Goal: Check status: Check status

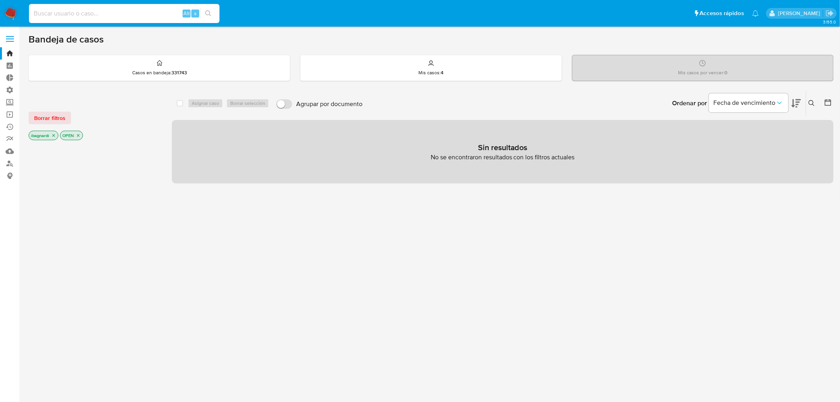
click at [86, 15] on input at bounding box center [124, 13] width 191 height 10
paste input "599255688"
type input "599255688"
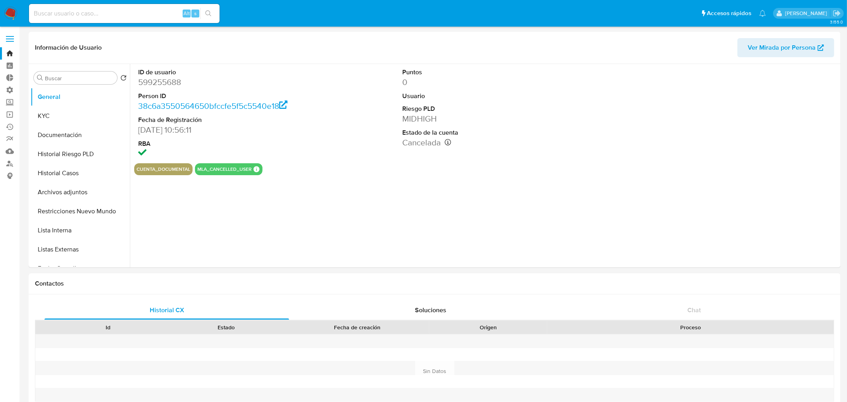
select select "10"
click at [67, 172] on button "Historial Casos" at bounding box center [77, 173] width 93 height 19
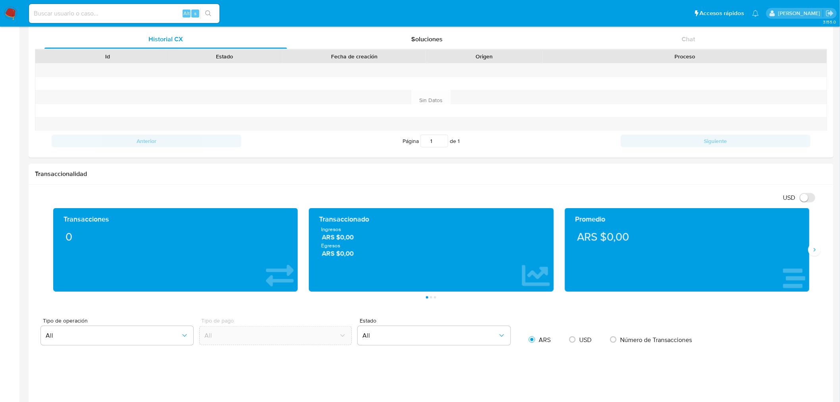
scroll to position [132, 0]
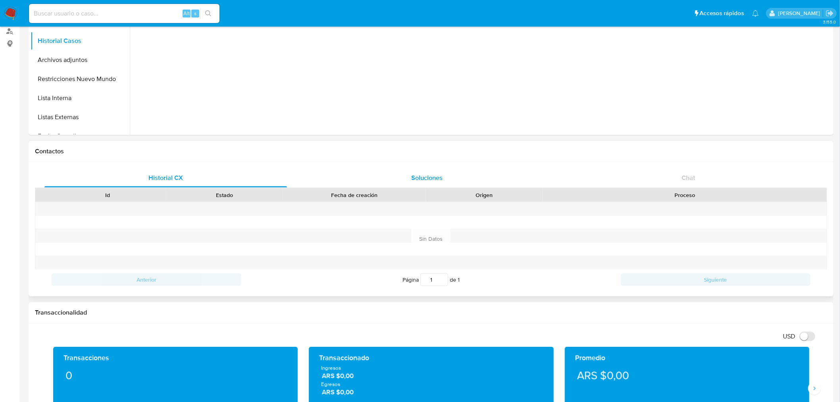
click at [419, 173] on span "Soluciones" at bounding box center [427, 177] width 31 height 9
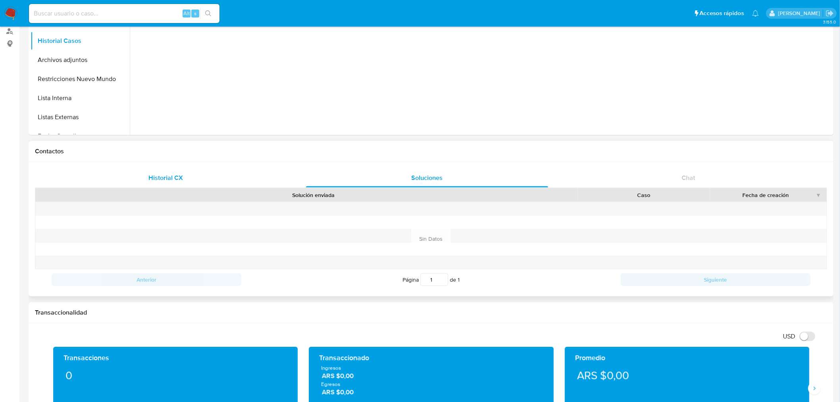
click at [181, 177] on span "Historial CX" at bounding box center [165, 177] width 35 height 9
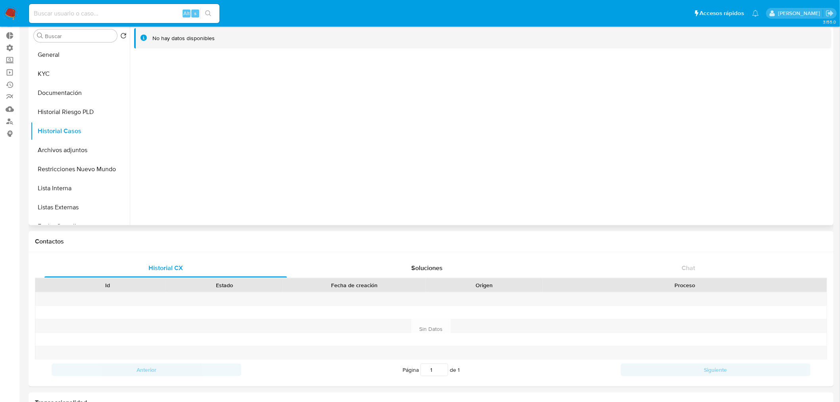
scroll to position [0, 0]
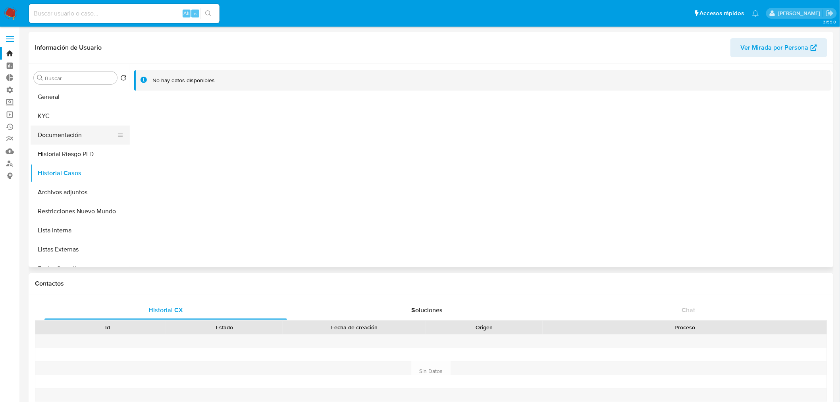
click at [62, 132] on button "Documentación" at bounding box center [77, 134] width 93 height 19
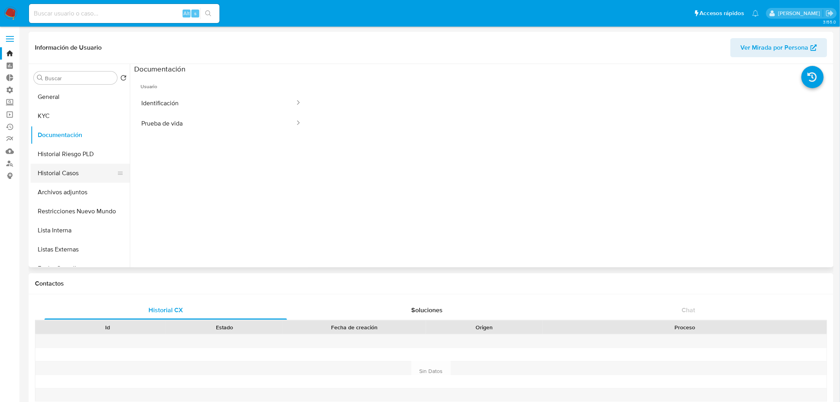
click at [64, 177] on button "Historial Casos" at bounding box center [77, 173] width 93 height 19
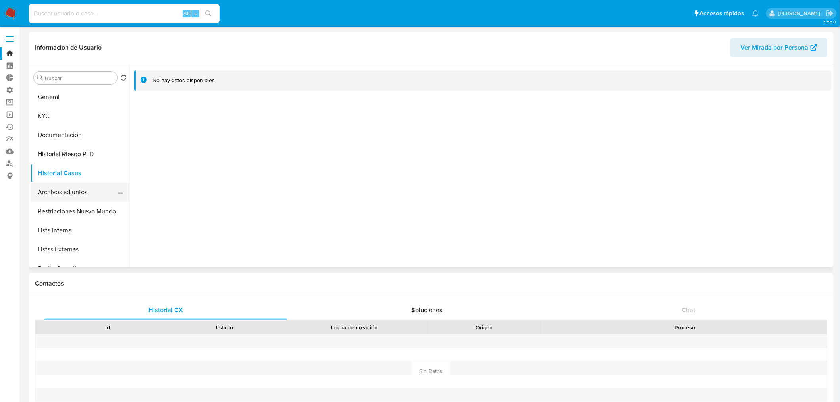
click at [71, 192] on button "Archivos adjuntos" at bounding box center [77, 192] width 93 height 19
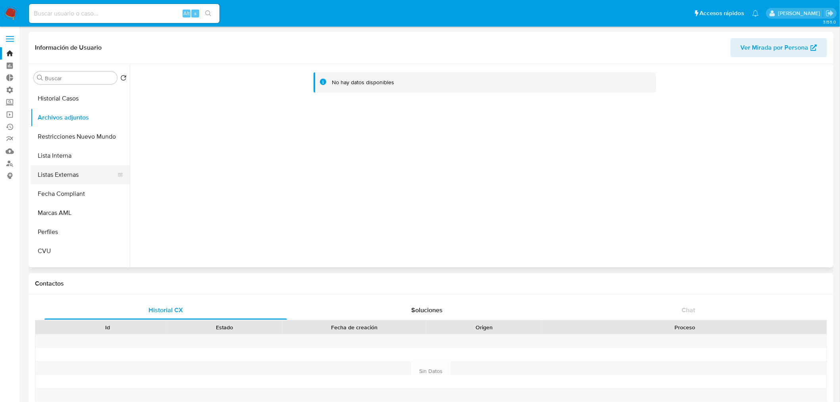
scroll to position [88, 0]
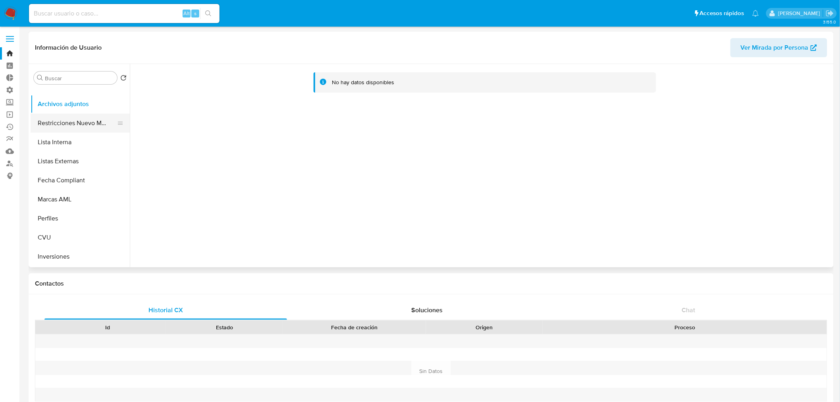
click at [86, 121] on button "Restricciones Nuevo Mundo" at bounding box center [77, 123] width 93 height 19
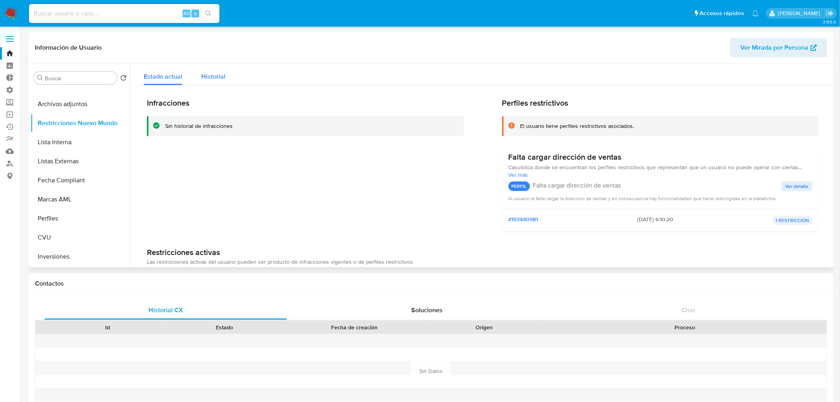
click at [210, 66] on div "Historial" at bounding box center [213, 74] width 24 height 21
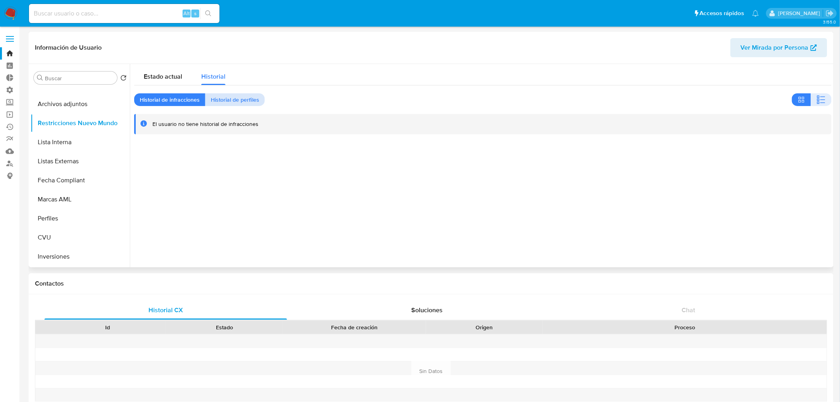
click at [226, 100] on span "Historial de perfiles" at bounding box center [235, 99] width 48 height 11
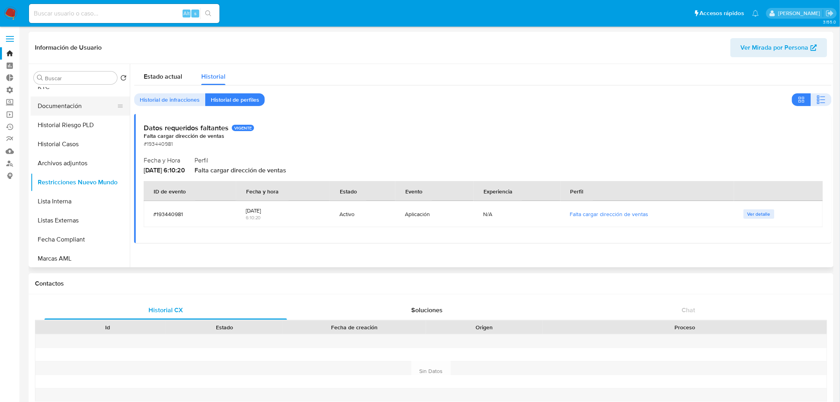
scroll to position [0, 0]
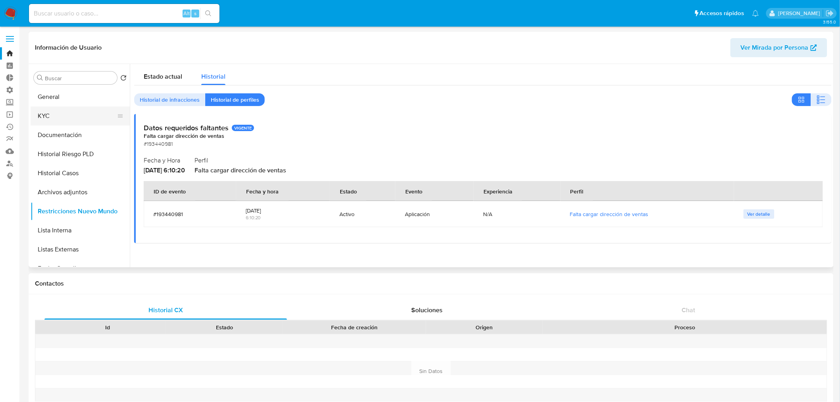
click at [73, 117] on button "KYC" at bounding box center [77, 115] width 93 height 19
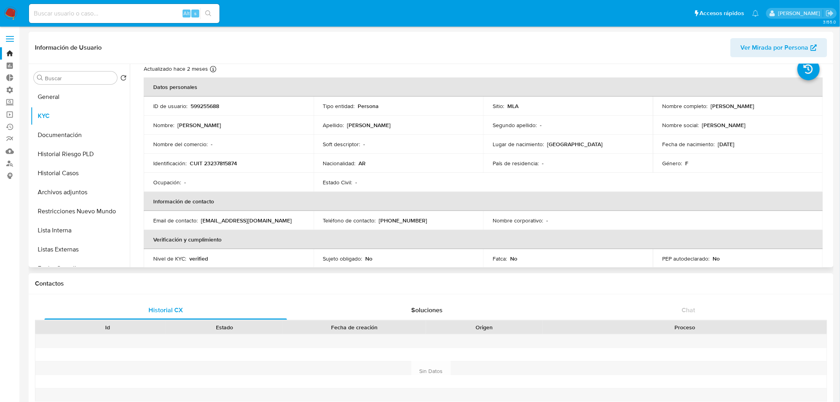
scroll to position [44, 0]
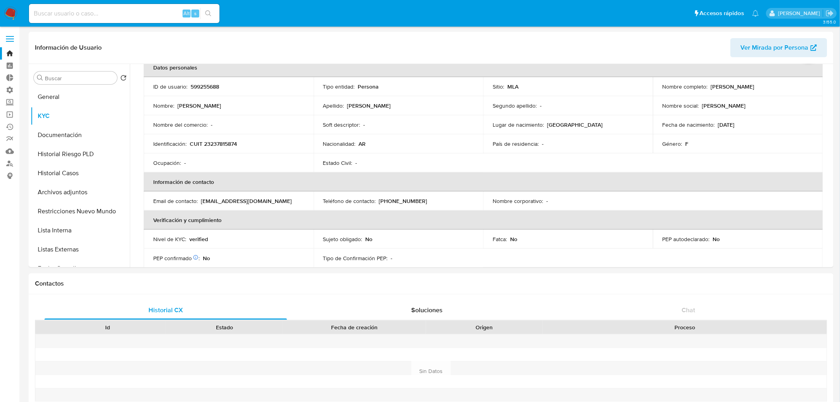
click at [106, 9] on input at bounding box center [124, 13] width 191 height 10
paste input "389752675"
type input "389752675"
click at [207, 11] on icon "search-icon" at bounding box center [208, 13] width 6 height 6
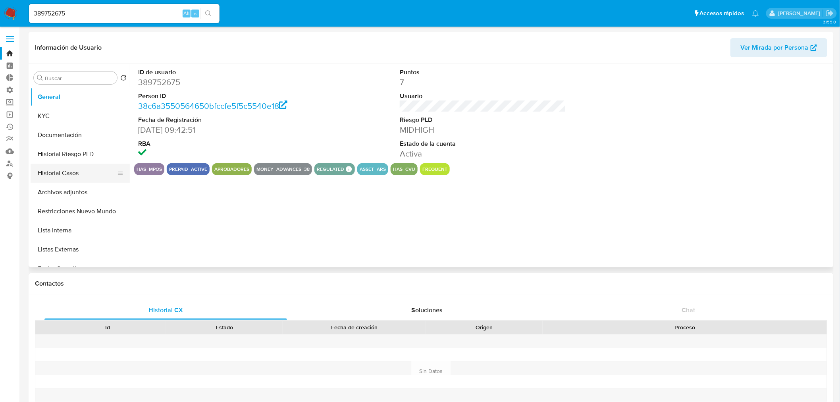
select select "10"
click at [67, 173] on button "Historial Casos" at bounding box center [77, 173] width 93 height 19
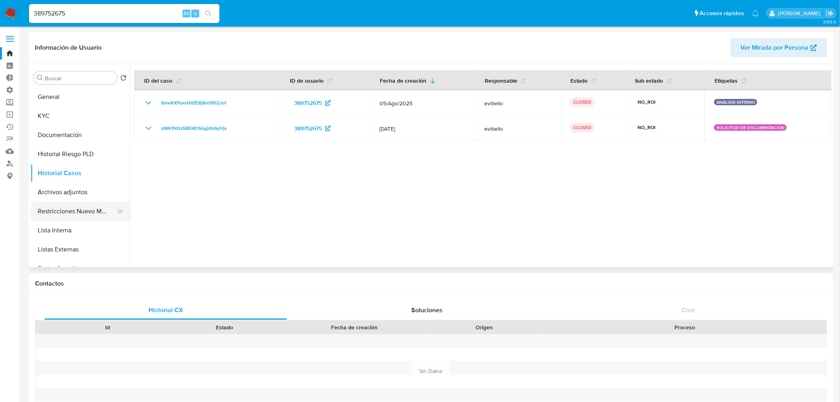
click at [73, 208] on button "Restricciones Nuevo Mundo" at bounding box center [77, 211] width 93 height 19
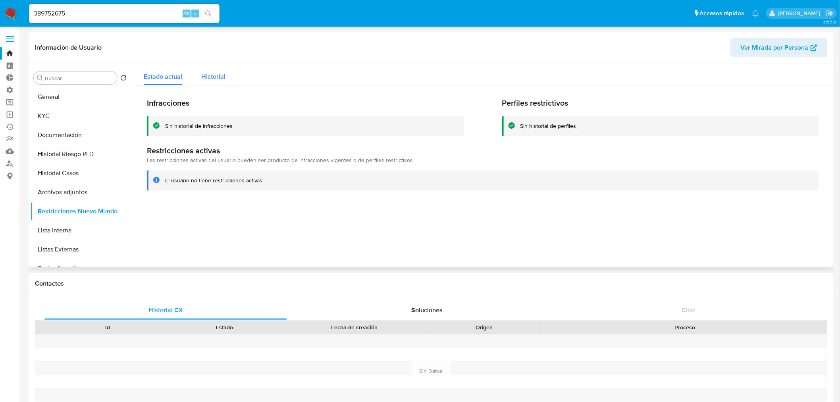
click at [216, 72] on span "Historial" at bounding box center [213, 76] width 24 height 9
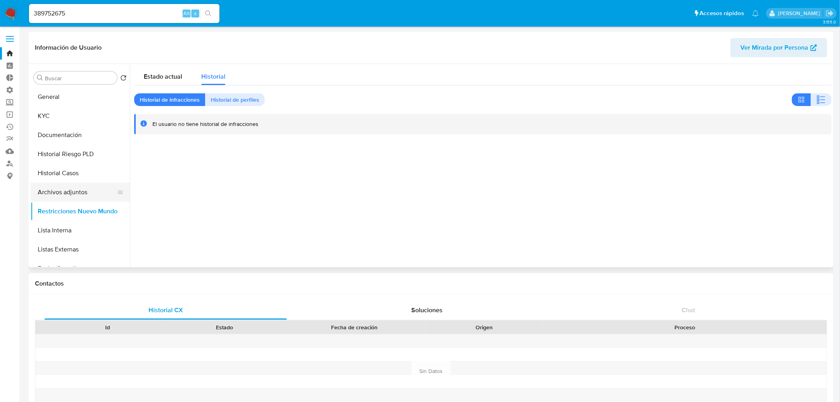
click at [70, 193] on button "Archivos adjuntos" at bounding box center [77, 192] width 93 height 19
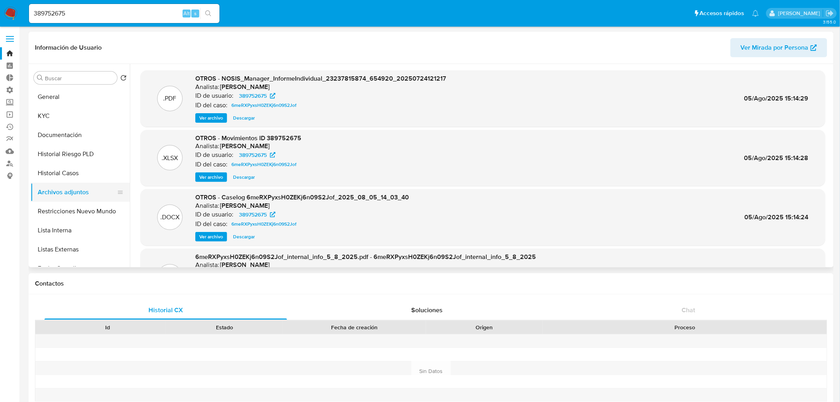
click at [50, 185] on button "Archivos adjuntos" at bounding box center [77, 192] width 93 height 19
click at [54, 175] on button "Historial Casos" at bounding box center [77, 173] width 93 height 19
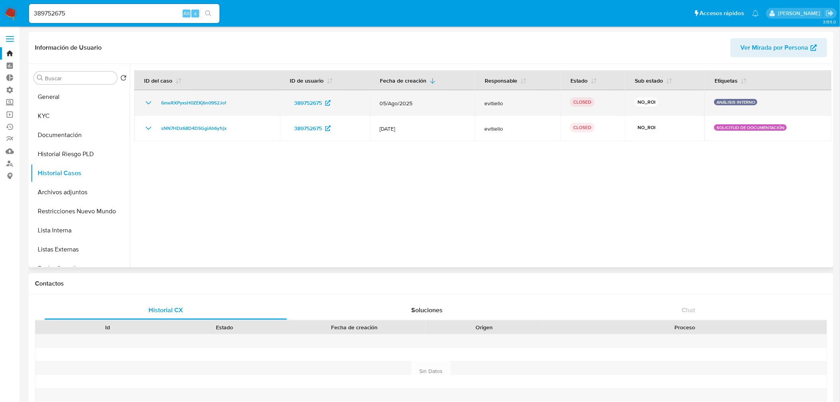
click at [152, 104] on icon "Mostrar/Ocultar" at bounding box center [149, 103] width 10 height 10
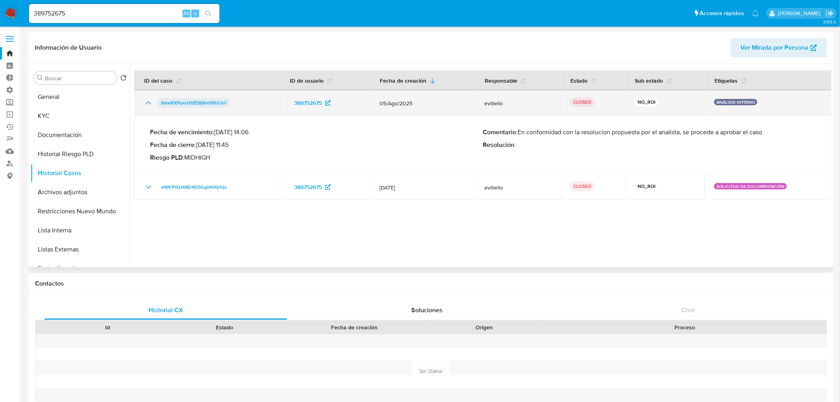
click at [193, 100] on span "6meRXPyxsH0ZEKj6n09S2Jof" at bounding box center [193, 103] width 65 height 10
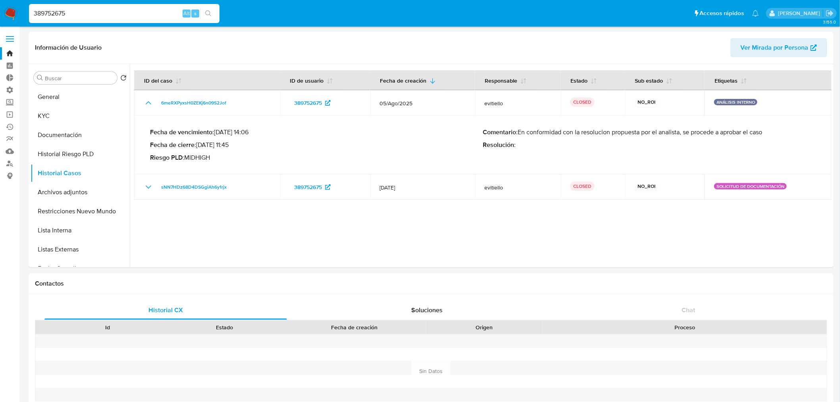
drag, startPoint x: 86, startPoint y: 9, endPoint x: -61, endPoint y: 19, distance: 146.9
paste input "645948767"
type input "645948767"
click at [215, 12] on button "search-icon" at bounding box center [208, 13] width 16 height 11
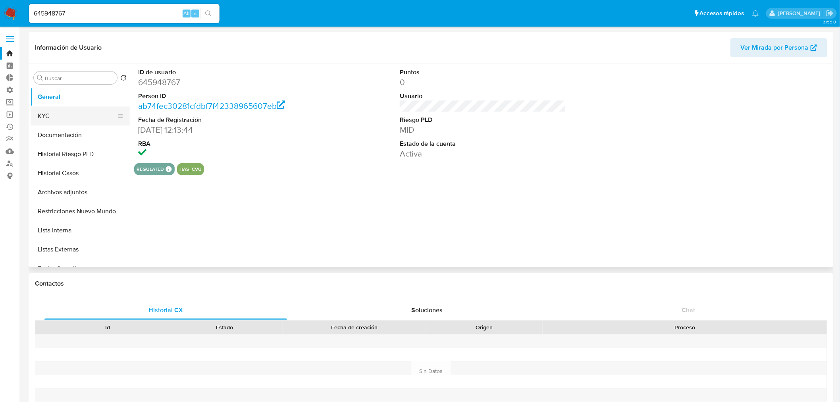
select select "10"
click at [70, 118] on button "KYC" at bounding box center [77, 115] width 93 height 19
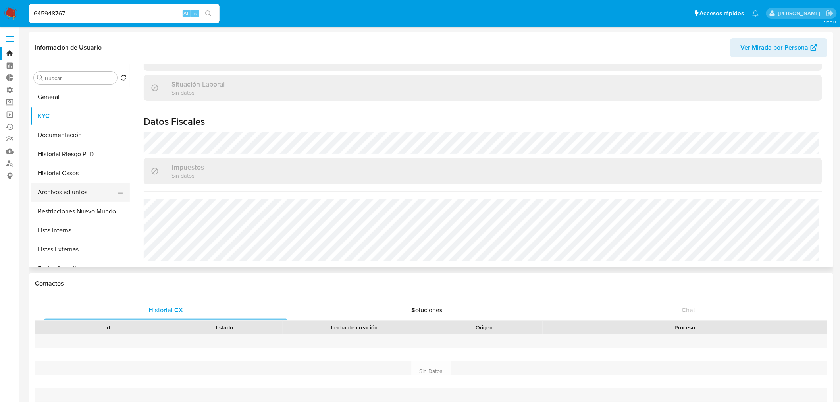
scroll to position [44, 0]
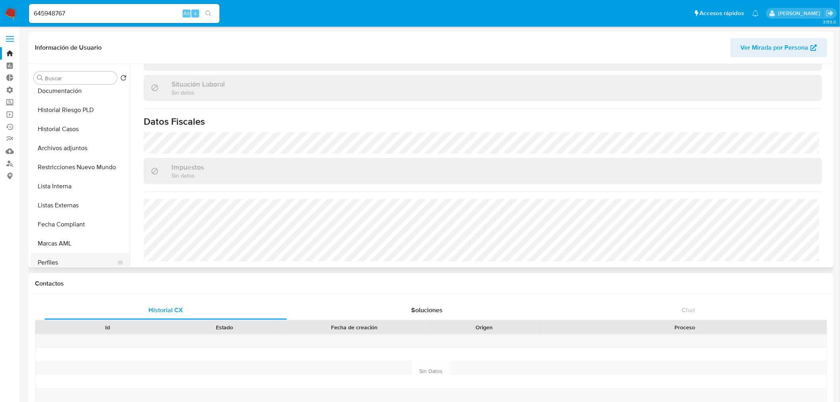
click at [60, 263] on button "Perfiles" at bounding box center [77, 262] width 93 height 19
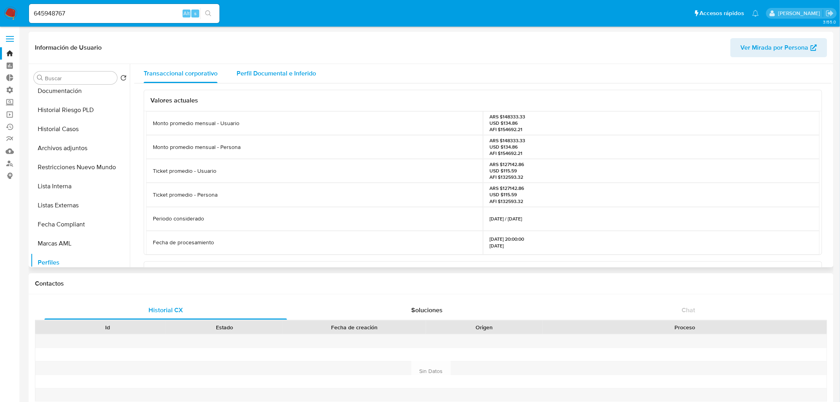
click at [303, 74] on span "Perfil Documental e Inferido" at bounding box center [276, 73] width 79 height 9
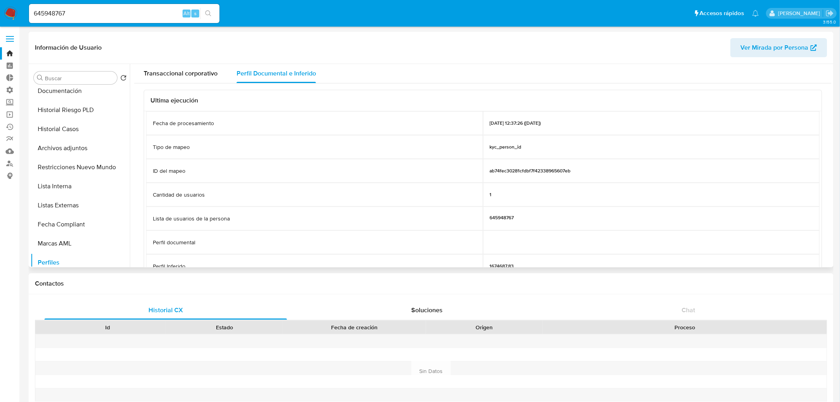
click at [607, 218] on div "645948767" at bounding box center [651, 218] width 337 height 24
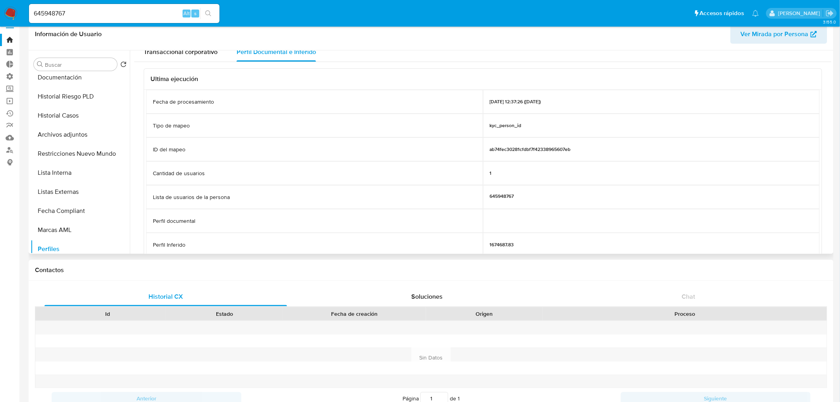
scroll to position [5, 0]
drag, startPoint x: 93, startPoint y: 14, endPoint x: 112, endPoint y: 33, distance: 27.2
paste input "389752675"
type input "389752675"
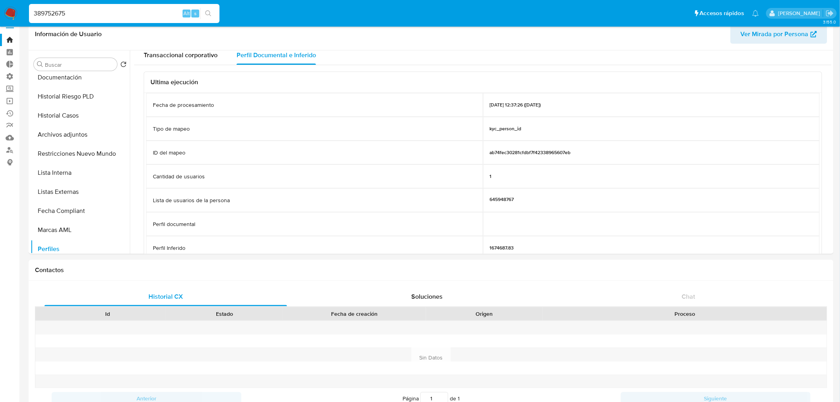
click at [208, 12] on icon "search-icon" at bounding box center [208, 13] width 6 height 6
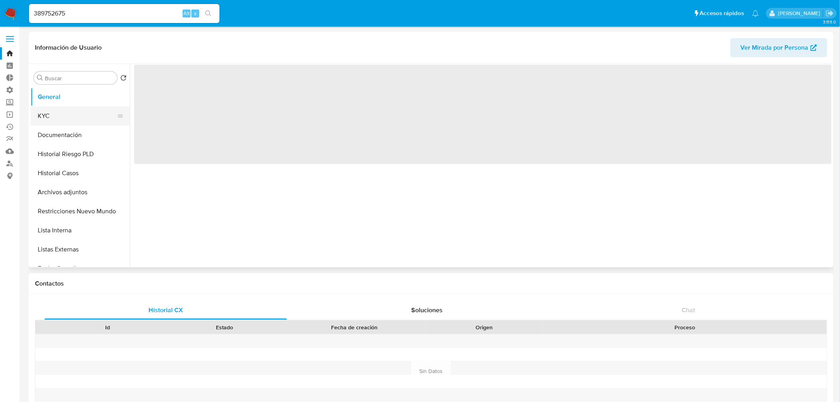
click at [61, 109] on button "KYC" at bounding box center [77, 115] width 93 height 19
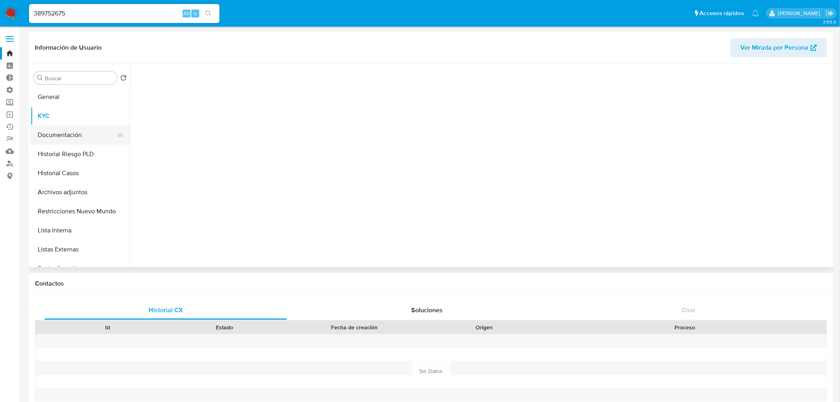
select select "10"
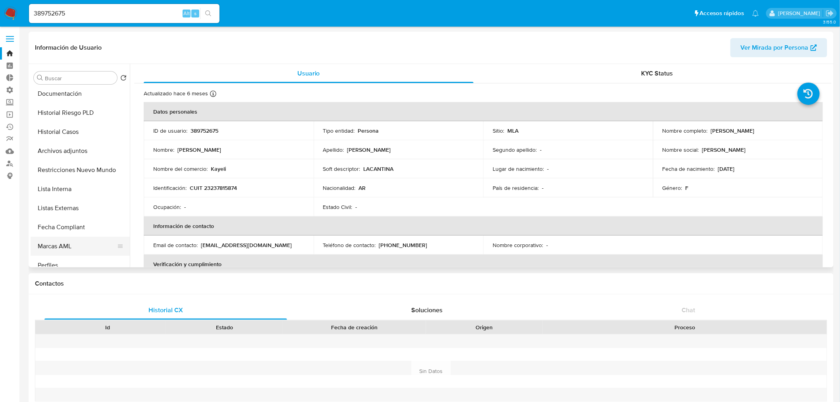
scroll to position [88, 0]
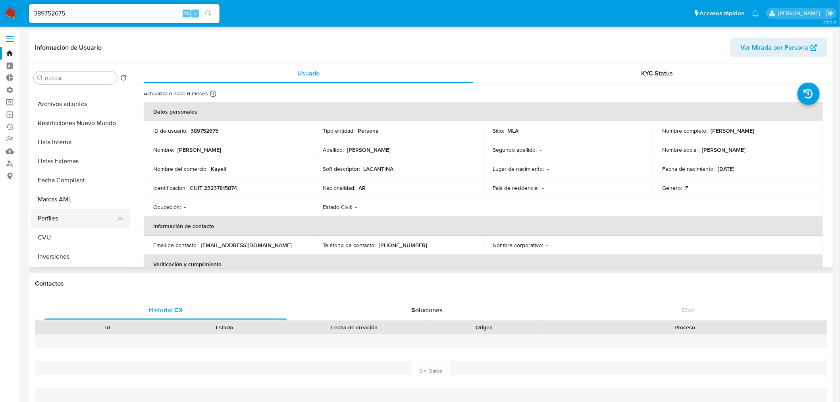
click at [58, 216] on button "Perfiles" at bounding box center [77, 218] width 93 height 19
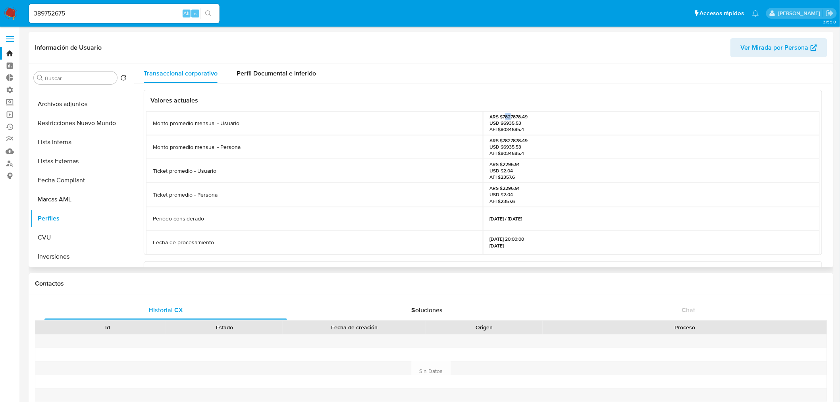
click at [508, 116] on p "ARS $7827878.49 USD $6935.53 AFI $8034685.4" at bounding box center [509, 123] width 38 height 19
click at [502, 116] on p "ARS $7827878.49 USD $6935.53 AFI $8034685.4" at bounding box center [509, 123] width 38 height 19
click at [503, 116] on p "ARS $7827878.49 USD $6935.53 AFI $8034685.4" at bounding box center [509, 123] width 38 height 19
click at [272, 81] on div "Perfil Documental e Inferido" at bounding box center [276, 73] width 79 height 19
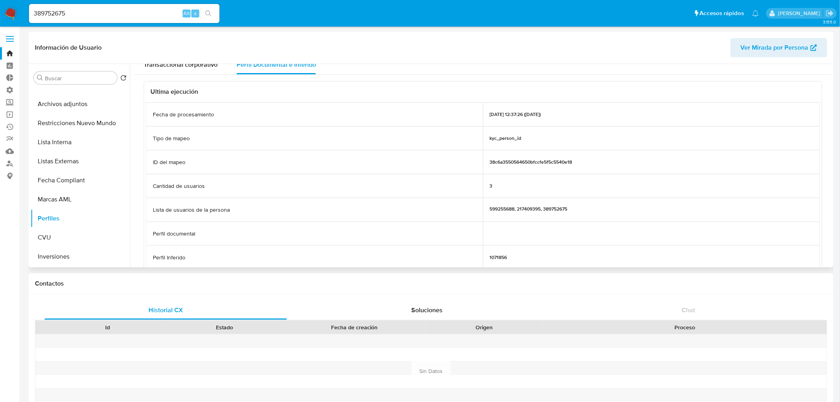
scroll to position [0, 0]
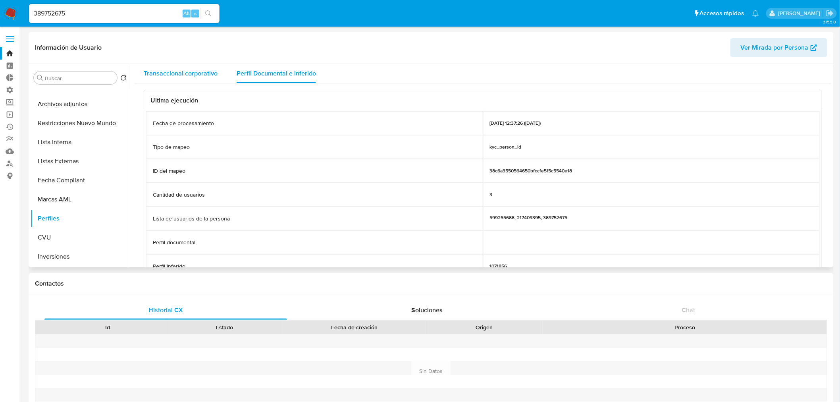
click at [181, 78] on div "Transaccional corporativo" at bounding box center [181, 73] width 74 height 19
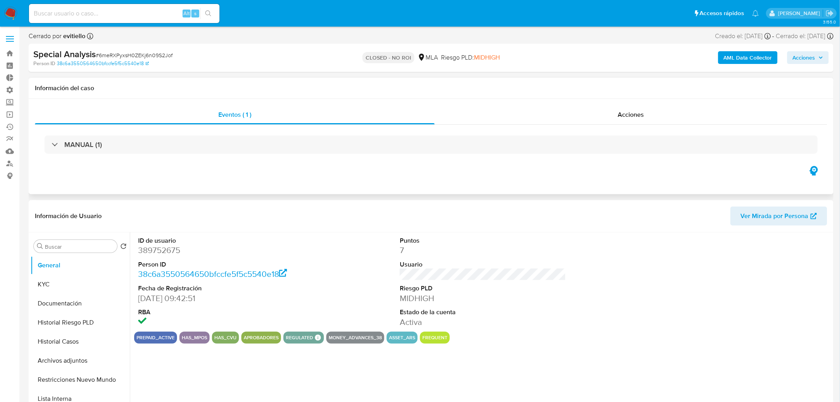
select select "10"
click at [619, 112] on span "Acciones" at bounding box center [631, 114] width 26 height 9
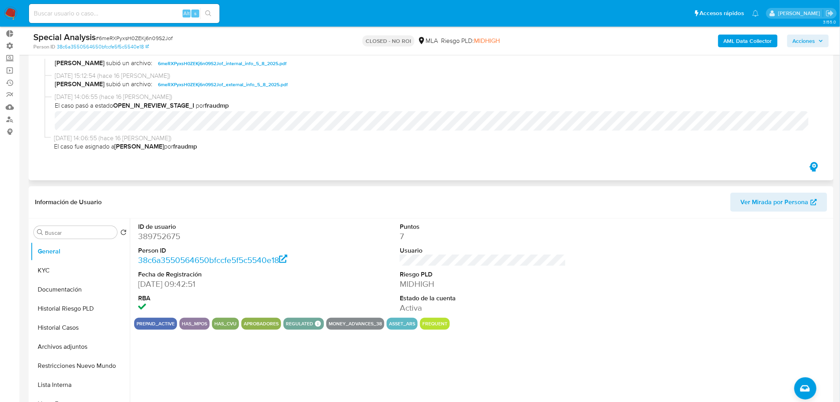
scroll to position [172, 0]
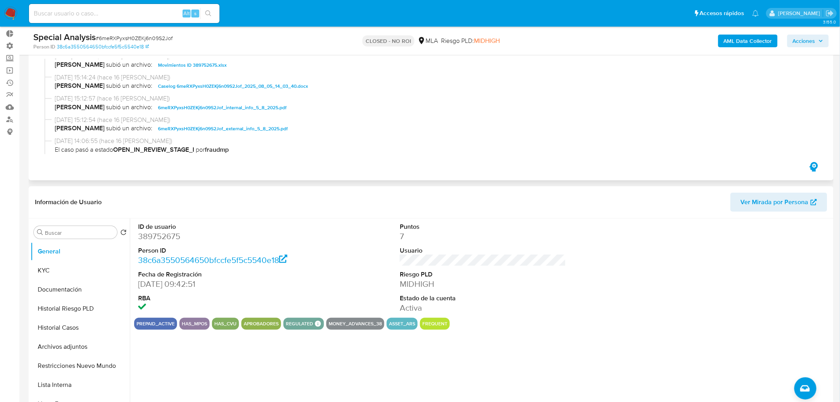
click at [239, 86] on span "Caselog 6meRXPyxsH0ZEKj6n09S2Jof_2025_08_05_14_03_40.docx" at bounding box center [233, 86] width 150 height 10
click at [598, 58] on span "[DATE] 15:14:28 (hace 16 [PERSON_NAME])" at bounding box center [435, 56] width 760 height 9
click at [54, 271] on button "KYC" at bounding box center [77, 270] width 93 height 19
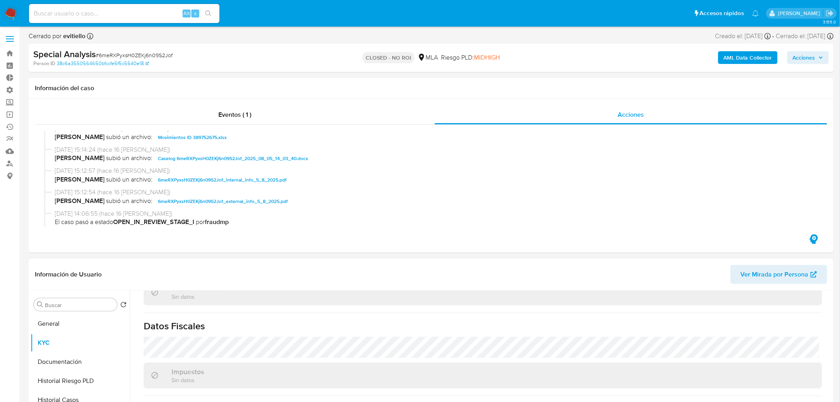
scroll to position [44, 0]
click at [78, 351] on button "Historial Casos" at bounding box center [77, 355] width 93 height 19
